Goal: Transaction & Acquisition: Purchase product/service

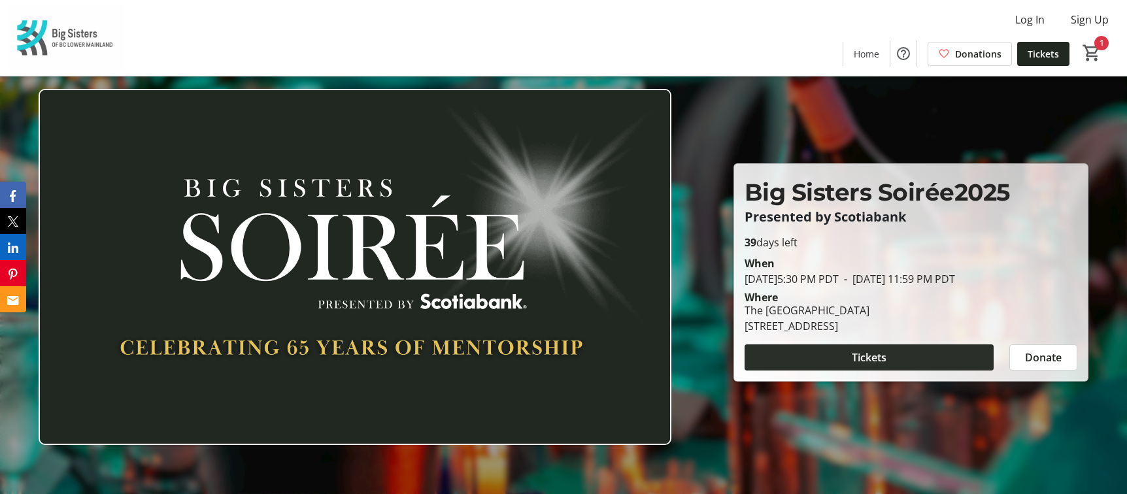
click at [921, 355] on span at bounding box center [869, 357] width 249 height 31
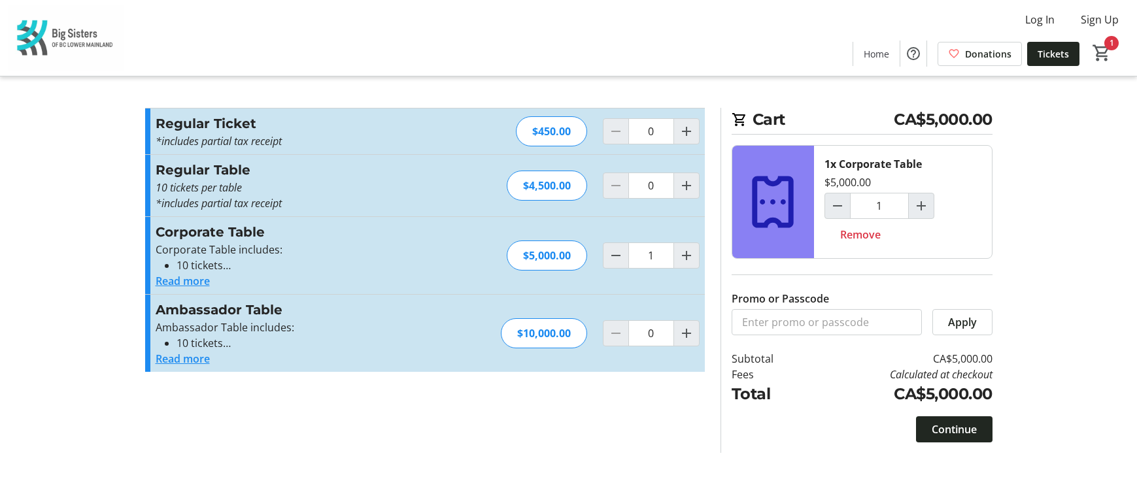
click at [197, 280] on button "Read more" at bounding box center [183, 281] width 54 height 16
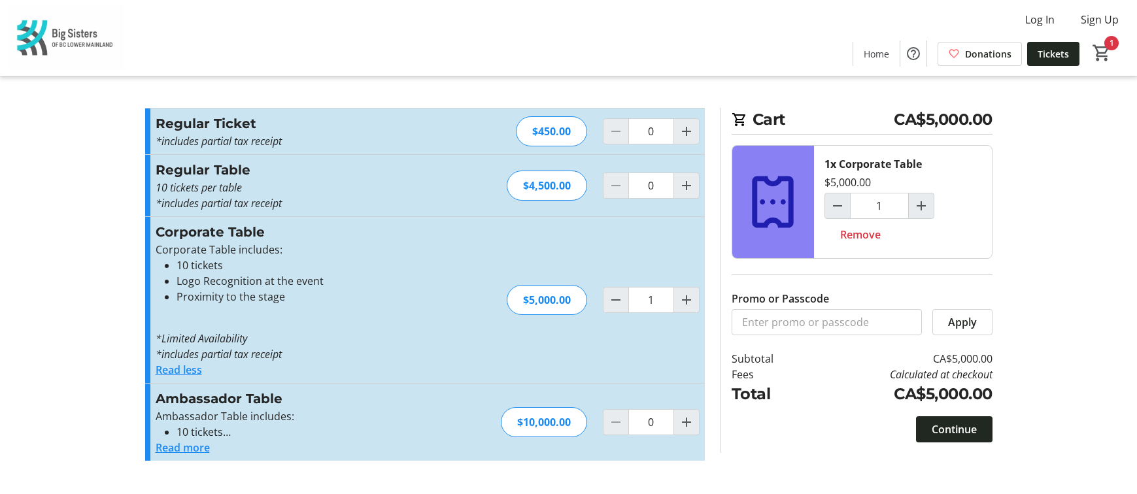
click at [184, 449] on button "Read more" at bounding box center [183, 448] width 54 height 16
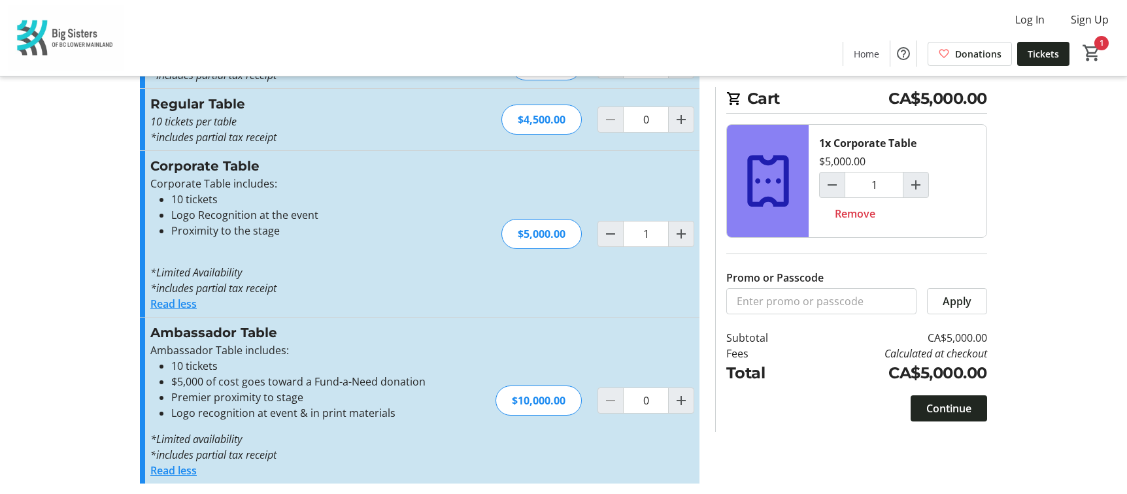
scroll to position [71, 0]
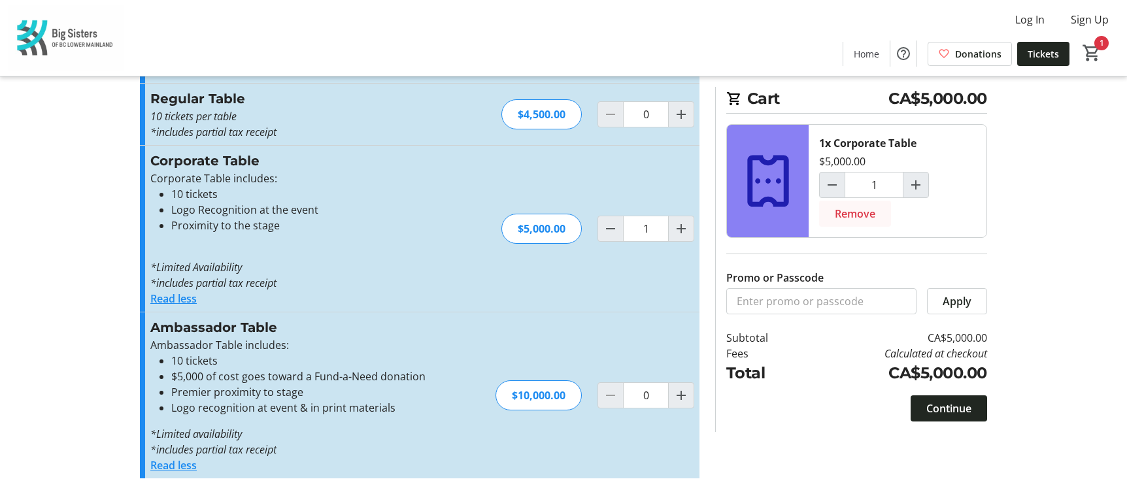
click at [856, 211] on span "Remove" at bounding box center [855, 214] width 41 height 16
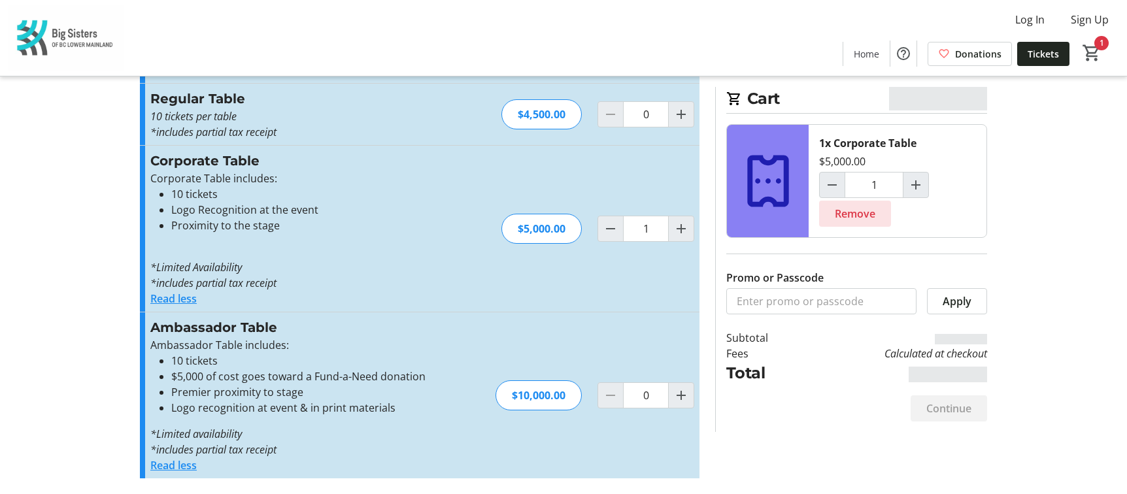
type input "0"
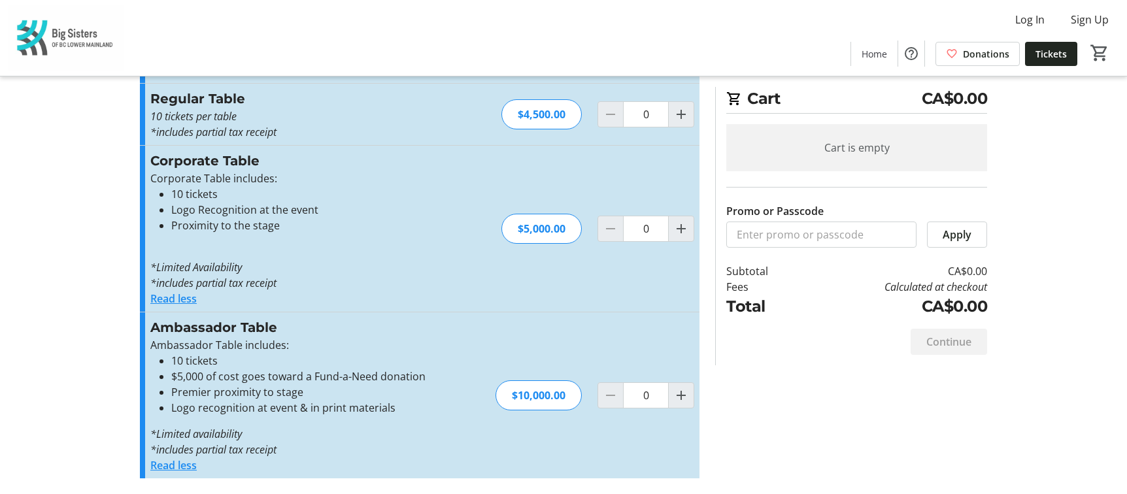
drag, startPoint x: 14, startPoint y: 161, endPoint x: 22, endPoint y: 158, distance: 8.8
click at [14, 160] on tr-checkout-feature-upsell-ui "Cart CA$0.00 Cart is empty Promo or Passcode Apply Subtotal CA$0.00 Fees Calcul…" at bounding box center [563, 212] width 1127 height 566
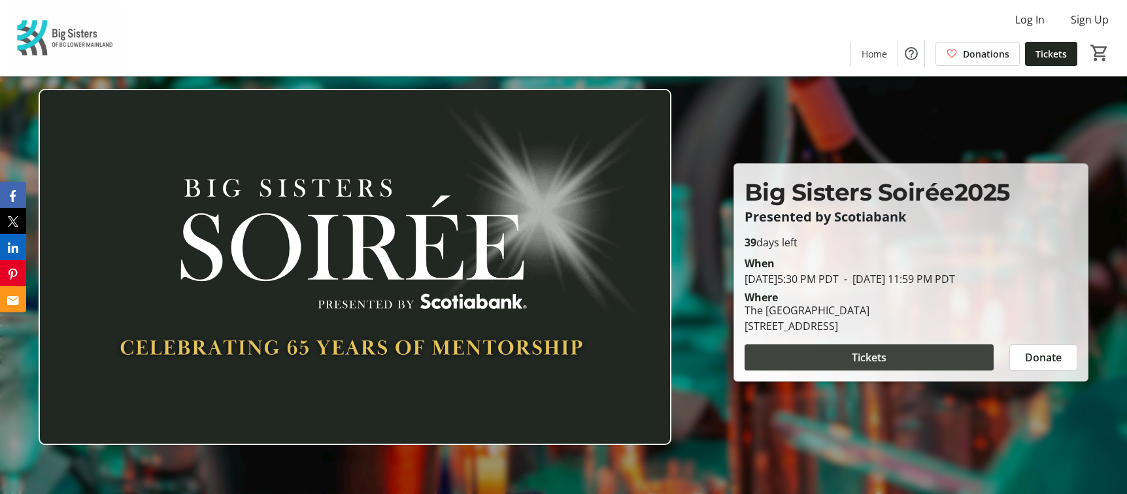
click at [869, 352] on span "Tickets" at bounding box center [869, 358] width 35 height 16
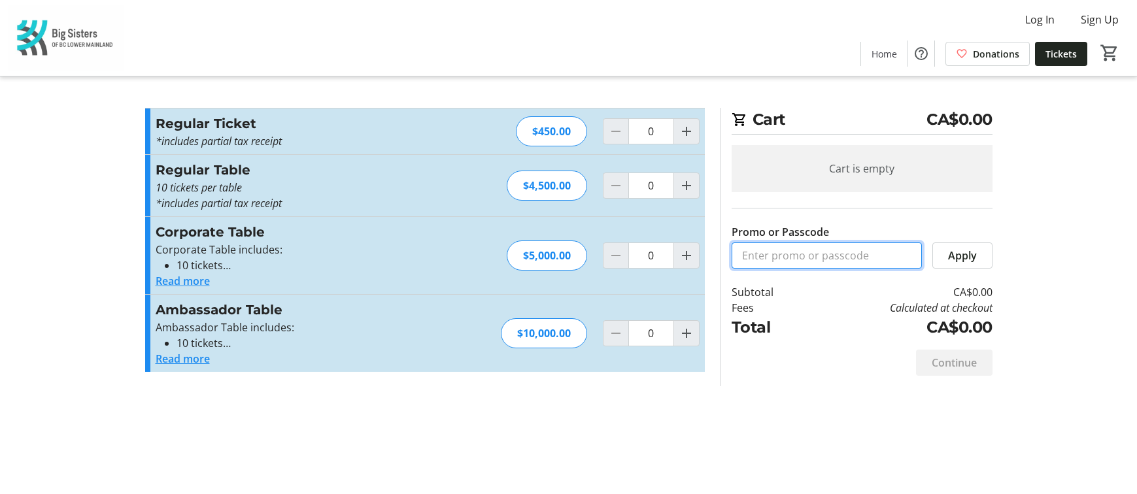
click at [832, 256] on input "Promo or Passcode" at bounding box center [827, 256] width 190 height 26
click at [1053, 54] on span "Tickets" at bounding box center [1060, 54] width 31 height 14
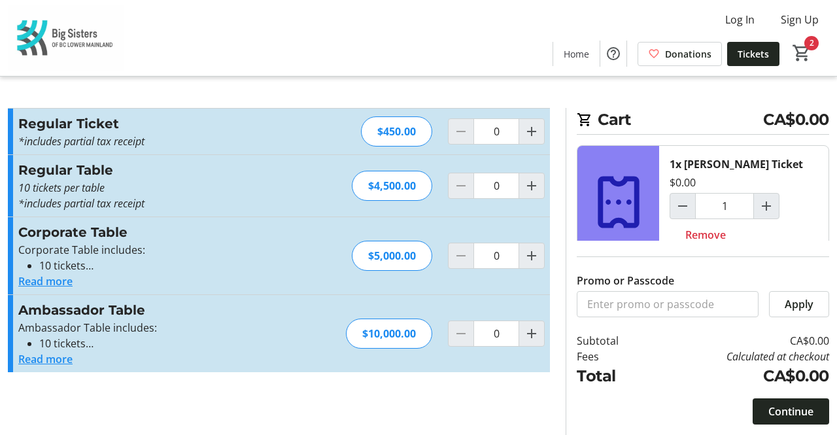
type input "2"
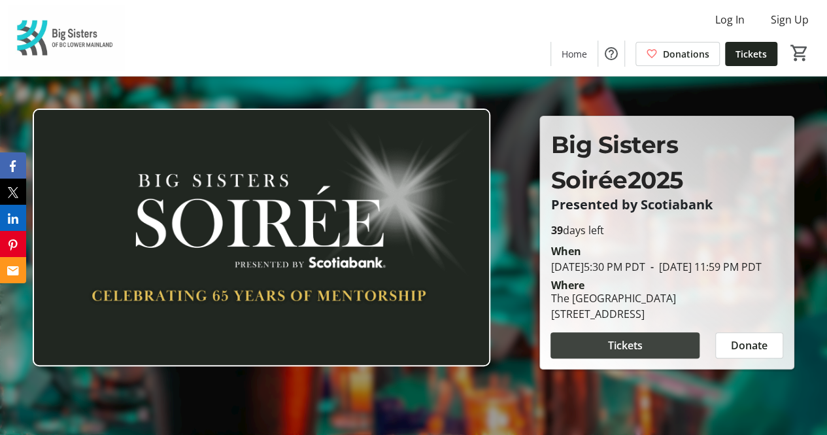
click at [600, 346] on span at bounding box center [625, 345] width 149 height 31
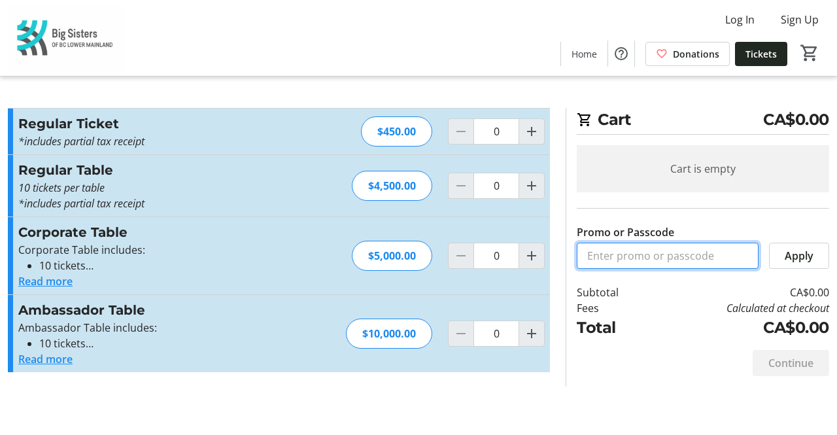
click at [650, 260] on input "Promo or Passcode" at bounding box center [668, 256] width 182 height 26
paste input "Soiree_LeoWilson_Tickets"
type input "Soiree_LeoWilson_Tickets"
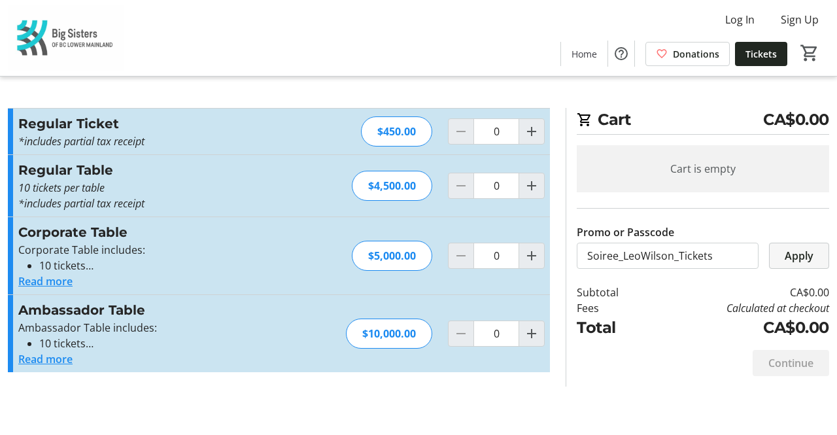
click at [805, 248] on span "Apply" at bounding box center [799, 256] width 29 height 16
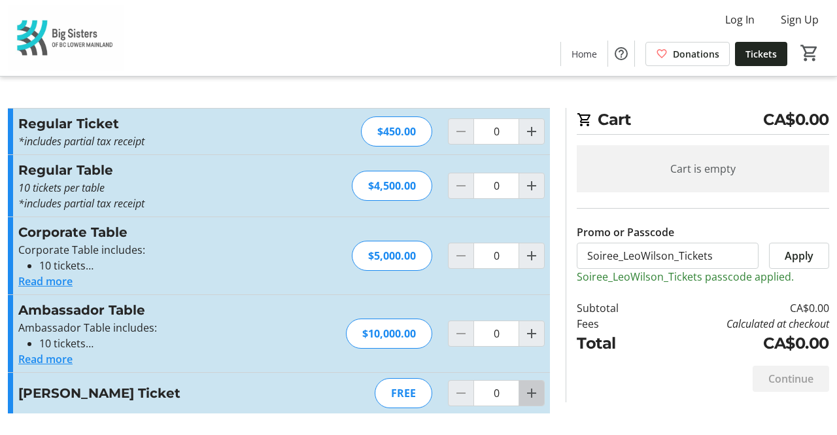
click at [532, 390] on mat-icon "Increment by one" at bounding box center [532, 393] width 16 height 16
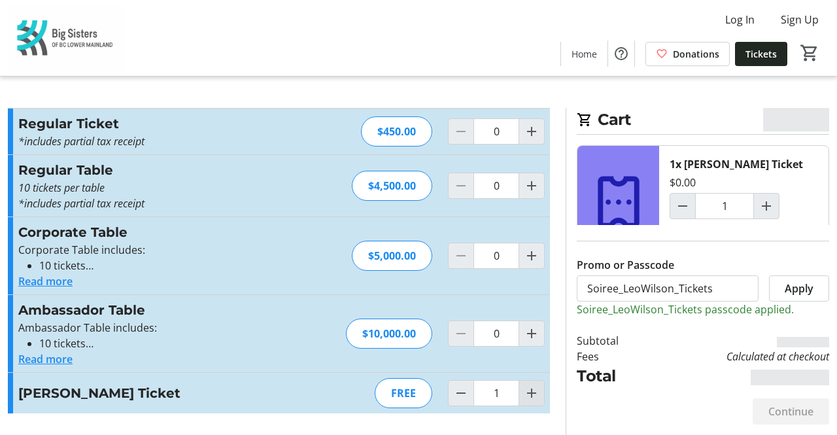
click at [532, 390] on mat-icon "Increment by one" at bounding box center [532, 393] width 16 height 16
type input "2"
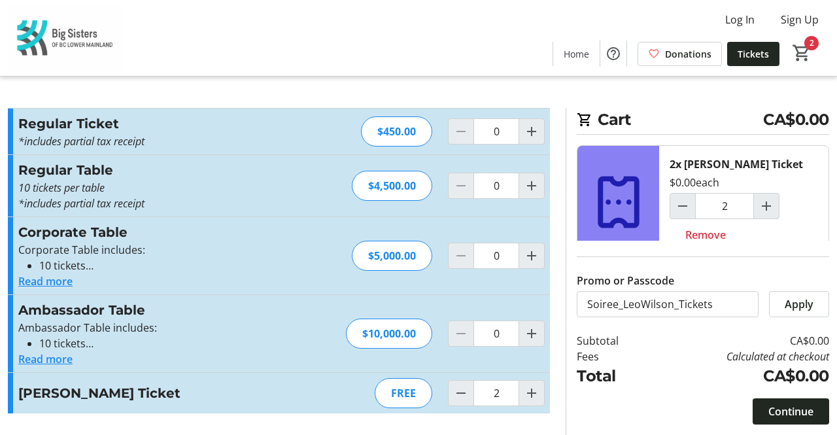
click at [14, 389] on div "[PERSON_NAME] Ticket FREE 2" at bounding box center [279, 393] width 542 height 41
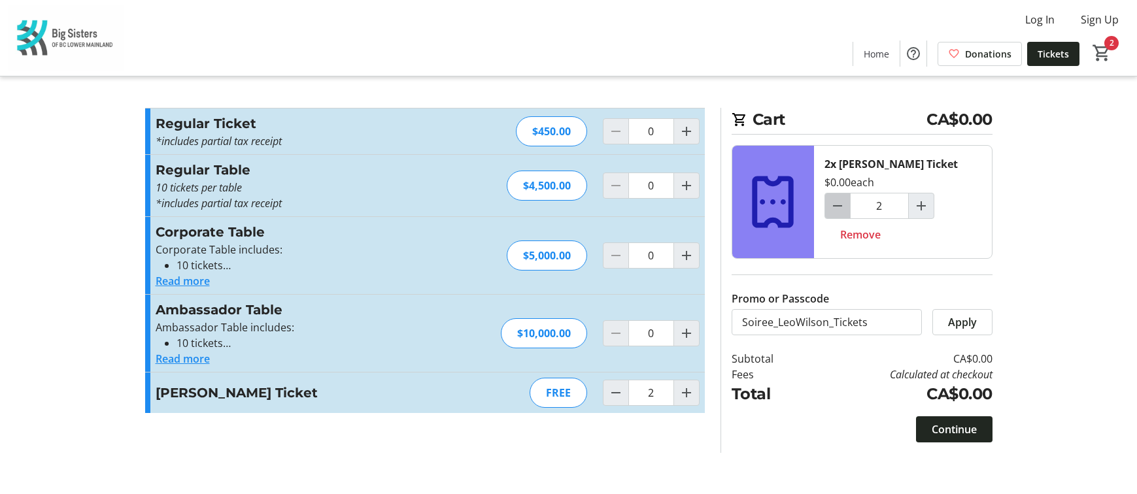
click at [836, 209] on mat-icon "Decrement by one" at bounding box center [838, 206] width 16 height 16
type input "0"
click at [836, 209] on div at bounding box center [837, 206] width 26 height 26
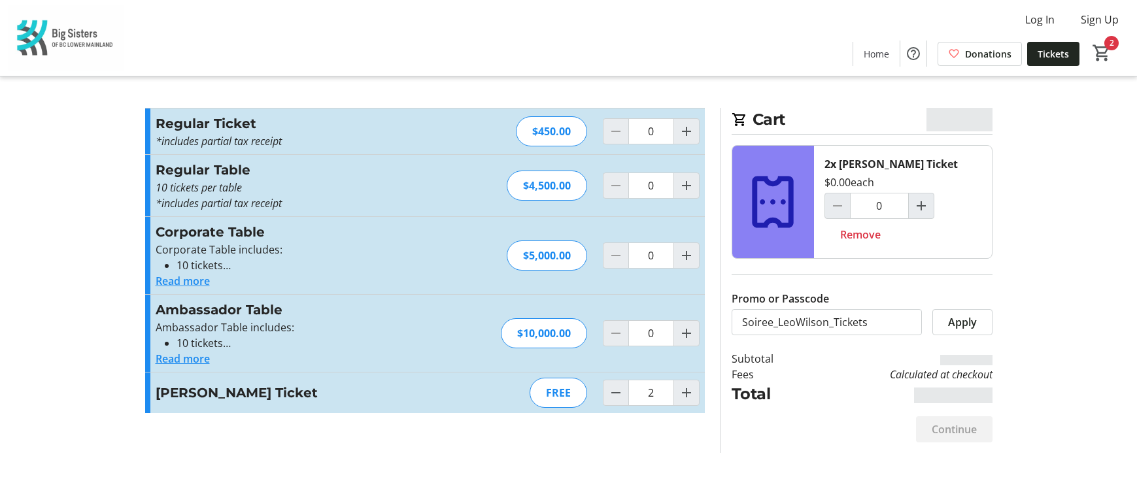
type input "0"
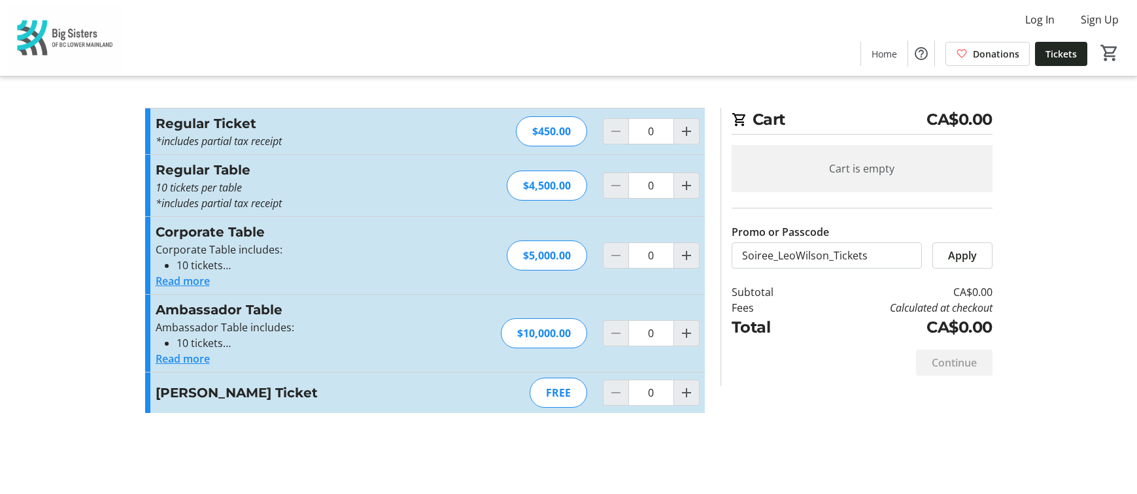
click at [836, 270] on tr-checkout-feature-upsell-ui "Cart CA$0.00 Cart is empty Promo or Passcode Apply Subtotal CA$0.00 Fees Calcul…" at bounding box center [568, 247] width 1137 height 494
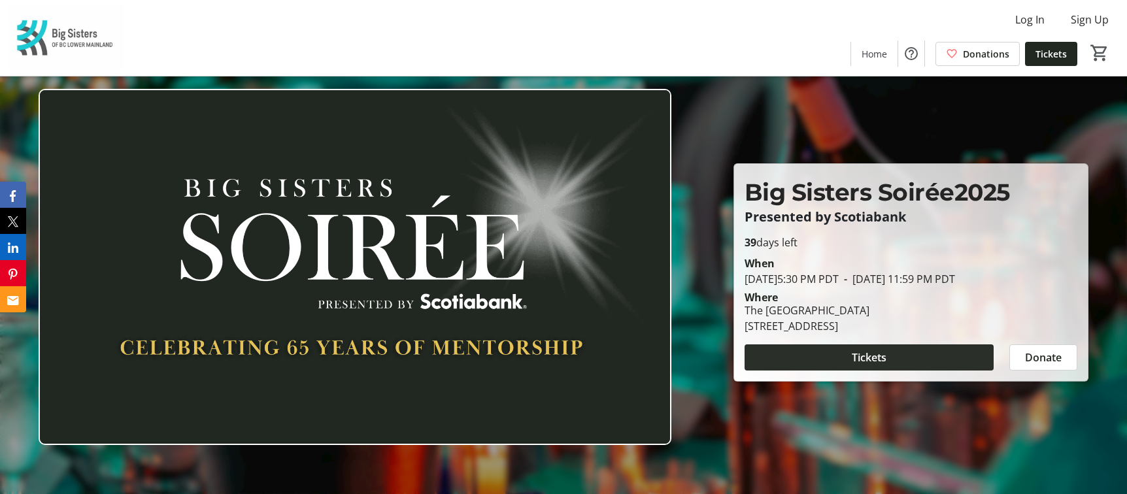
click at [858, 360] on span "Tickets" at bounding box center [869, 358] width 35 height 16
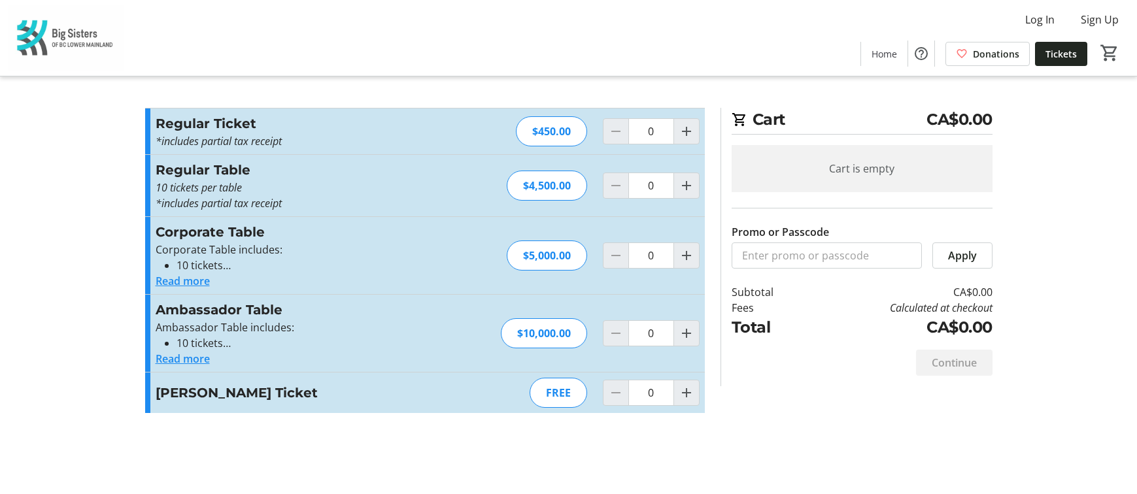
click at [845, 231] on tr-form-field "Promo or Passcode" at bounding box center [827, 246] width 190 height 44
click at [832, 261] on input "Promo or Passcode" at bounding box center [827, 256] width 190 height 26
click at [946, 298] on td "CA$0.00" at bounding box center [899, 292] width 185 height 16
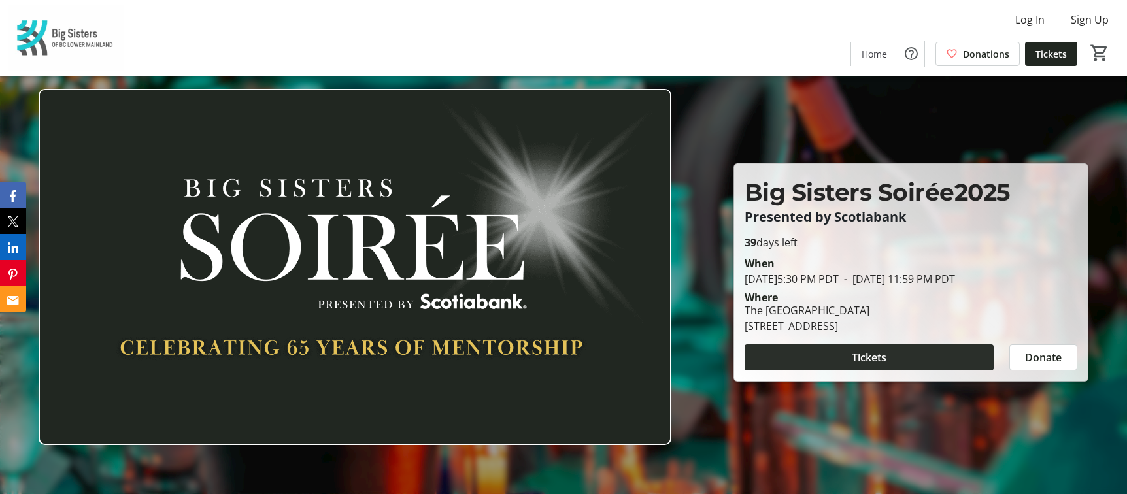
click at [904, 356] on span at bounding box center [869, 357] width 249 height 31
